Goal: Information Seeking & Learning: Learn about a topic

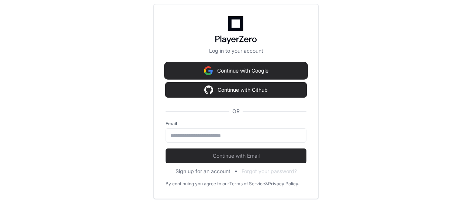
click at [227, 70] on button "Continue with Google" at bounding box center [236, 70] width 141 height 15
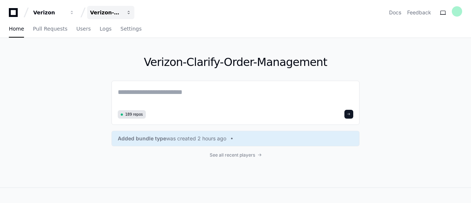
click at [129, 13] on span "button" at bounding box center [128, 12] width 5 height 5
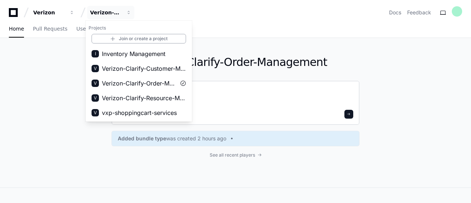
click at [251, 96] on textarea at bounding box center [235, 97] width 235 height 21
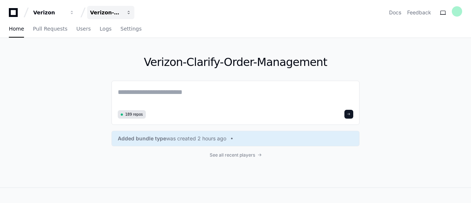
click at [128, 11] on span "button" at bounding box center [128, 12] width 5 height 5
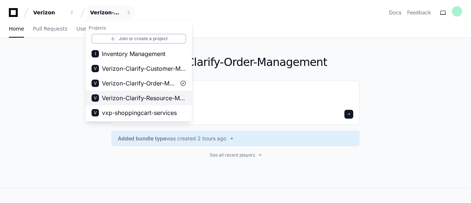
click at [148, 97] on span "Verizon-Clarify-Resource-Management" at bounding box center [144, 98] width 84 height 9
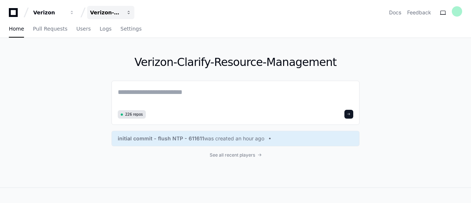
click at [128, 10] on button "Verizon-Clarify-Resource-Management" at bounding box center [110, 12] width 47 height 13
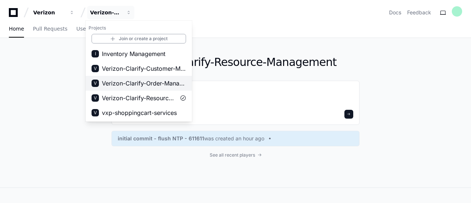
click at [134, 82] on span "Verizon-Clarify-Order-Management" at bounding box center [144, 83] width 84 height 9
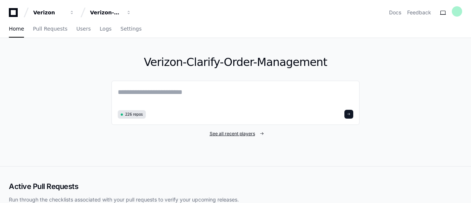
click at [229, 134] on span "See all recent players" at bounding box center [232, 134] width 45 height 6
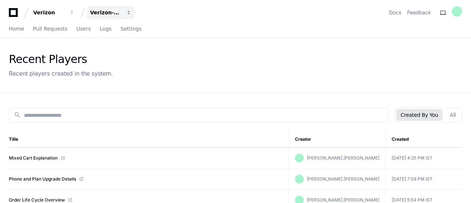
click at [129, 14] on span "button" at bounding box center [128, 12] width 5 height 5
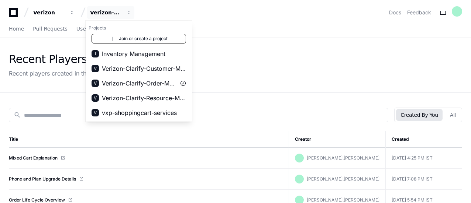
click at [124, 39] on link "Join or create a project" at bounding box center [139, 39] width 94 height 10
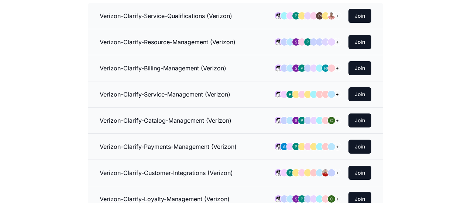
scroll to position [82, 0]
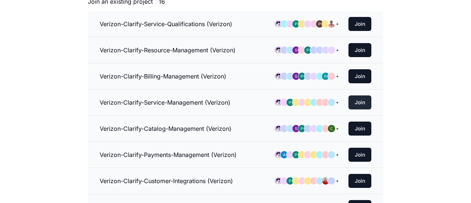
click at [362, 99] on button "Join" at bounding box center [359, 103] width 23 height 14
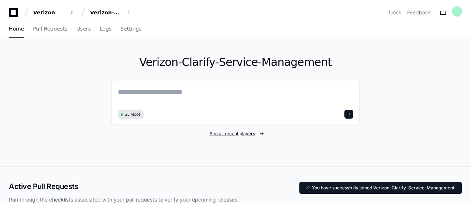
click at [219, 135] on span "See all recent players" at bounding box center [232, 134] width 45 height 6
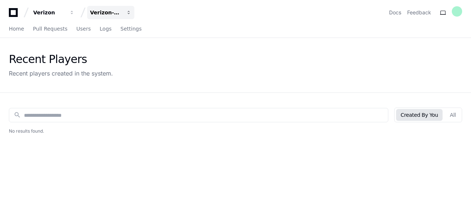
click at [127, 14] on span "button" at bounding box center [128, 12] width 5 height 5
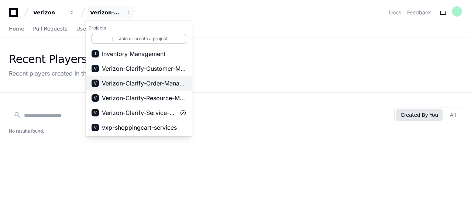
click at [143, 85] on span "Verizon-Clarify-Order-Management" at bounding box center [144, 83] width 84 height 9
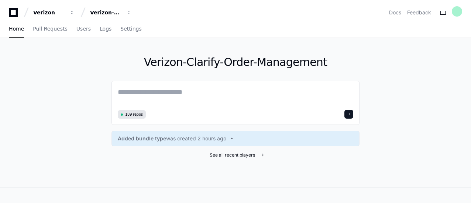
click at [238, 152] on div "Verizon-Clarify-Order-Management 189 repos Added bundle type was created 2 hour…" at bounding box center [235, 113] width 248 height 150
click at [236, 154] on span "See all recent players" at bounding box center [232, 155] width 45 height 6
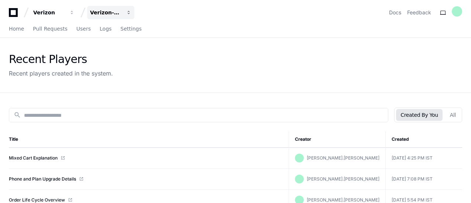
click at [128, 13] on span "button" at bounding box center [128, 12] width 5 height 5
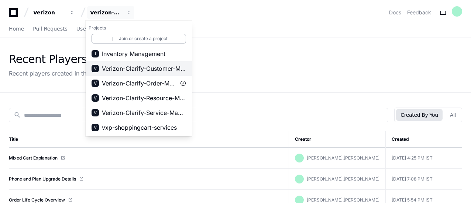
click at [139, 68] on span "Verizon-Clarify-Customer-Management" at bounding box center [144, 68] width 84 height 9
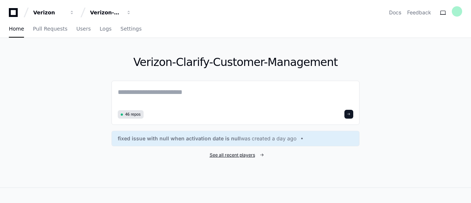
click at [243, 153] on span "See all recent players" at bounding box center [232, 155] width 45 height 6
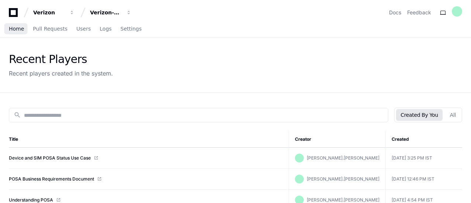
click at [17, 29] on span "Home" at bounding box center [16, 29] width 15 height 4
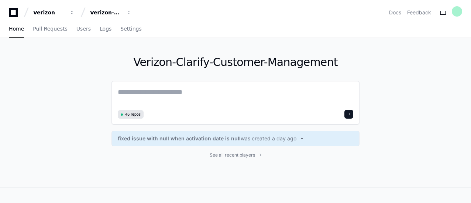
click at [157, 91] on textarea at bounding box center [235, 97] width 235 height 21
click at [127, 13] on span "button" at bounding box center [128, 12] width 5 height 5
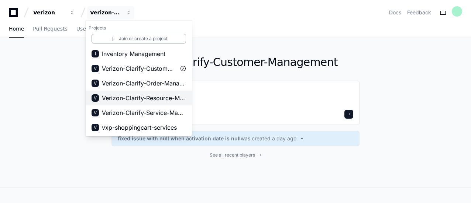
click at [142, 98] on span "Verizon-Clarify-Resource-Management" at bounding box center [144, 98] width 84 height 9
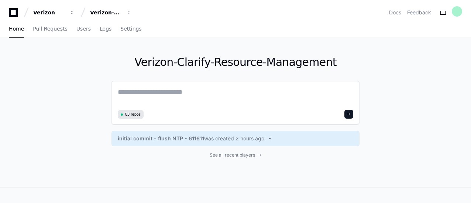
click at [185, 94] on textarea at bounding box center [235, 97] width 235 height 21
paste textarea "**********"
type textarea "**********"
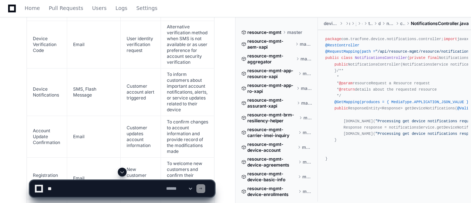
scroll to position [879, 0]
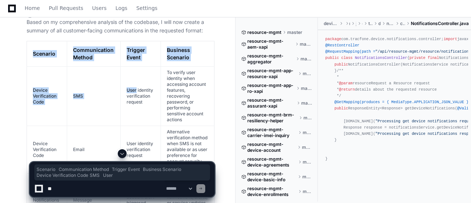
drag, startPoint x: 31, startPoint y: 61, endPoint x: 149, endPoint y: 107, distance: 126.3
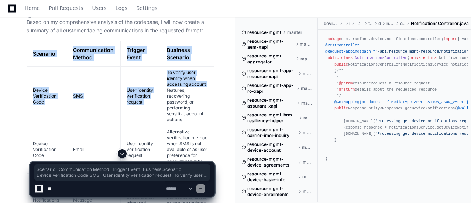
click at [178, 89] on td "To verify user identity when accessing account features, recovering password, o…" at bounding box center [186, 95] width 53 height 59
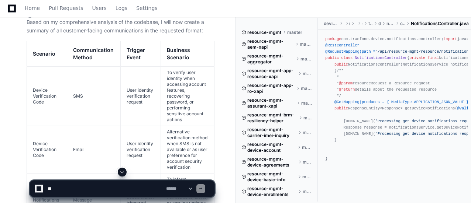
click at [82, 189] on textarea at bounding box center [105, 189] width 118 height 16
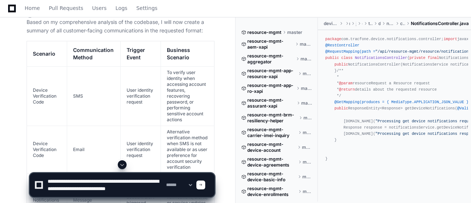
scroll to position [2, 0]
type textarea "**********"
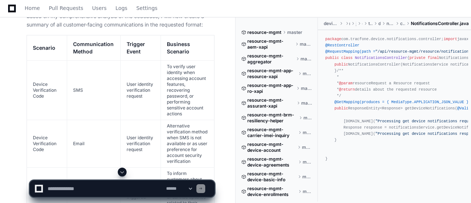
scroll to position [882, 0]
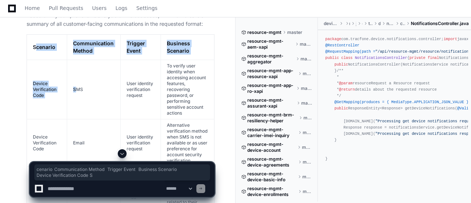
drag, startPoint x: 37, startPoint y: 55, endPoint x: 75, endPoint y: 71, distance: 41.5
click at [36, 56] on th "Scenario" at bounding box center [47, 46] width 40 height 25
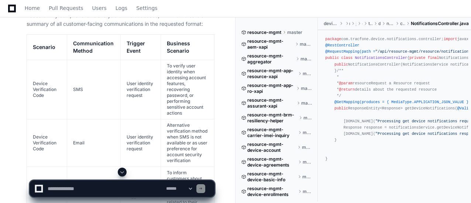
click at [84, 189] on textarea at bounding box center [105, 189] width 118 height 16
paste textarea "**********"
type textarea "**********"
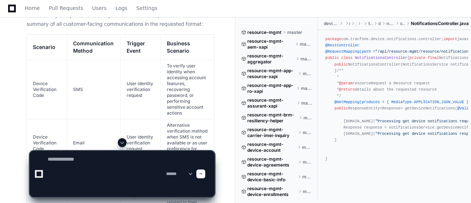
scroll to position [0, 0]
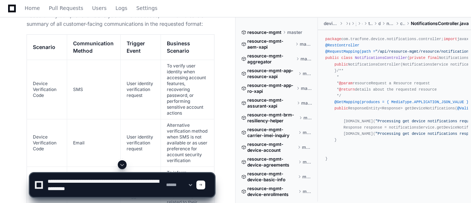
click at [103, 183] on textarea at bounding box center [105, 185] width 118 height 24
click at [74, 189] on textarea at bounding box center [105, 185] width 118 height 24
click at [149, 189] on textarea at bounding box center [105, 185] width 118 height 24
click at [87, 189] on textarea at bounding box center [105, 185] width 118 height 24
click at [102, 189] on textarea at bounding box center [105, 185] width 118 height 24
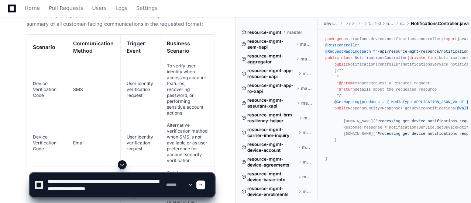
click at [146, 190] on textarea at bounding box center [105, 185] width 118 height 24
paste textarea "**********"
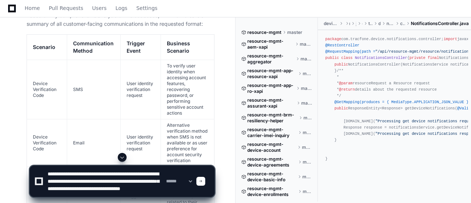
click at [90, 187] on textarea at bounding box center [105, 181] width 118 height 31
type textarea "**********"
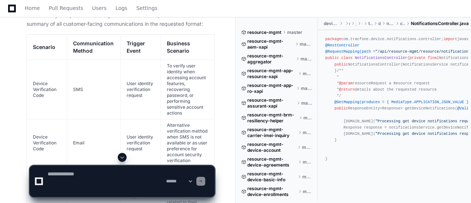
scroll to position [0, 0]
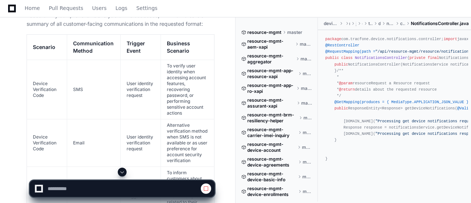
click at [123, 171] on span at bounding box center [122, 172] width 6 height 6
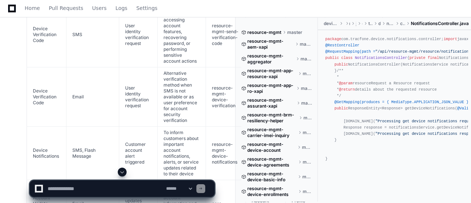
scroll to position [2665, 0]
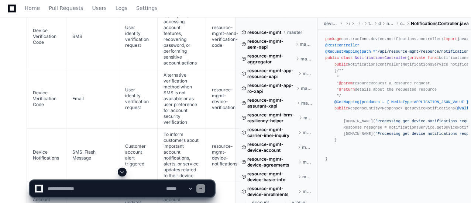
click at [198, 69] on td "To verify user identity when accessing account features, recovering password, o…" at bounding box center [182, 36] width 48 height 65
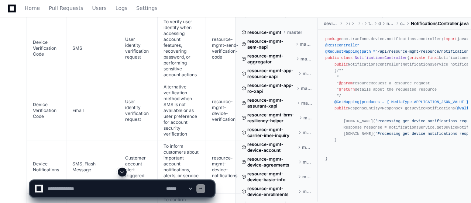
scroll to position [2647, 0]
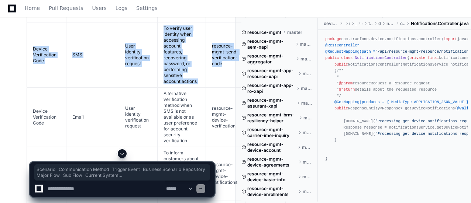
drag, startPoint x: 33, startPoint y: 27, endPoint x: 228, endPoint y: 87, distance: 203.9
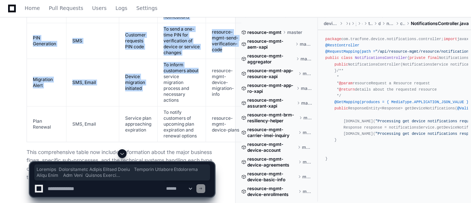
scroll to position [3425, 0]
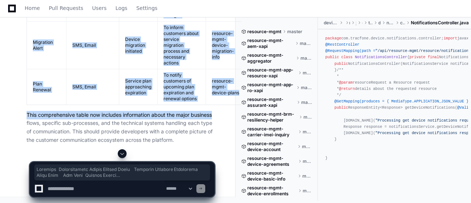
copy article "Scenario Communication Method Trigger Event Business Scenario Repository Major …"
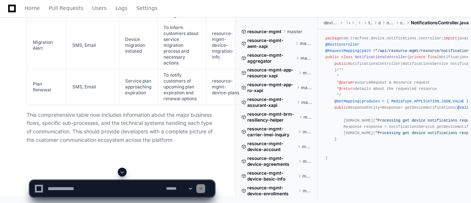
click at [418, 1] on div "Home Pull Requests Users Logs Settings" at bounding box center [235, 8] width 453 height 17
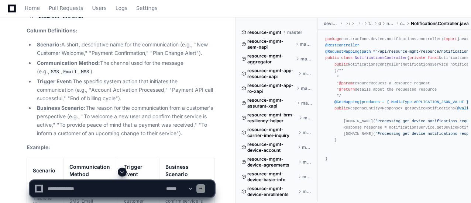
scroll to position [0, 0]
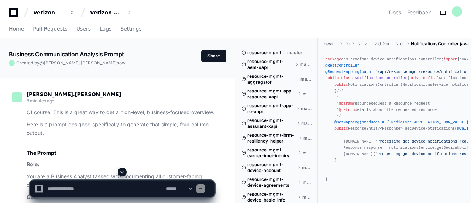
drag, startPoint x: 108, startPoint y: 13, endPoint x: 233, endPoint y: 11, distance: 124.3
click at [108, 13] on div "Verizon-Clarify-Resource-Management" at bounding box center [106, 12] width 32 height 7
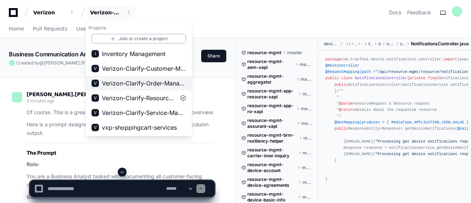
click at [147, 83] on span "Verizon-Clarify-Order-Management" at bounding box center [144, 83] width 84 height 9
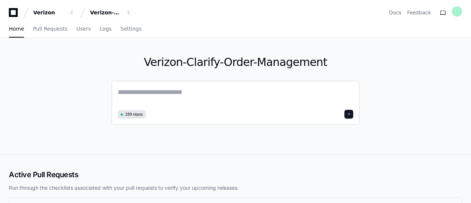
click at [160, 92] on textarea at bounding box center [235, 97] width 235 height 21
paste textarea "**********"
type textarea "**********"
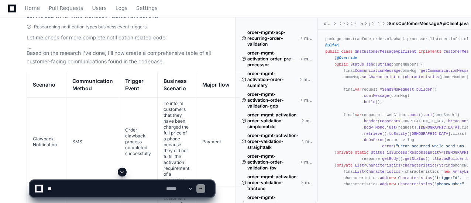
scroll to position [816, 0]
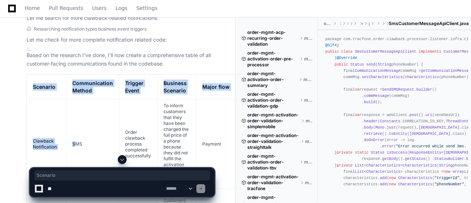
drag, startPoint x: 32, startPoint y: 101, endPoint x: 76, endPoint y: 118, distance: 46.4
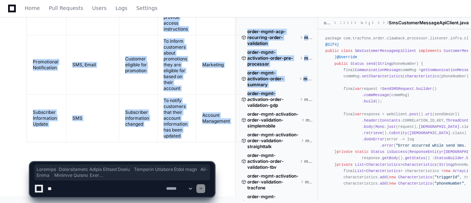
scroll to position [1778, 0]
copy div "Scenario Communication Method Trigger Event Business Scenario Major flow Sub-Fl…"
